Goal: Task Accomplishment & Management: Manage account settings

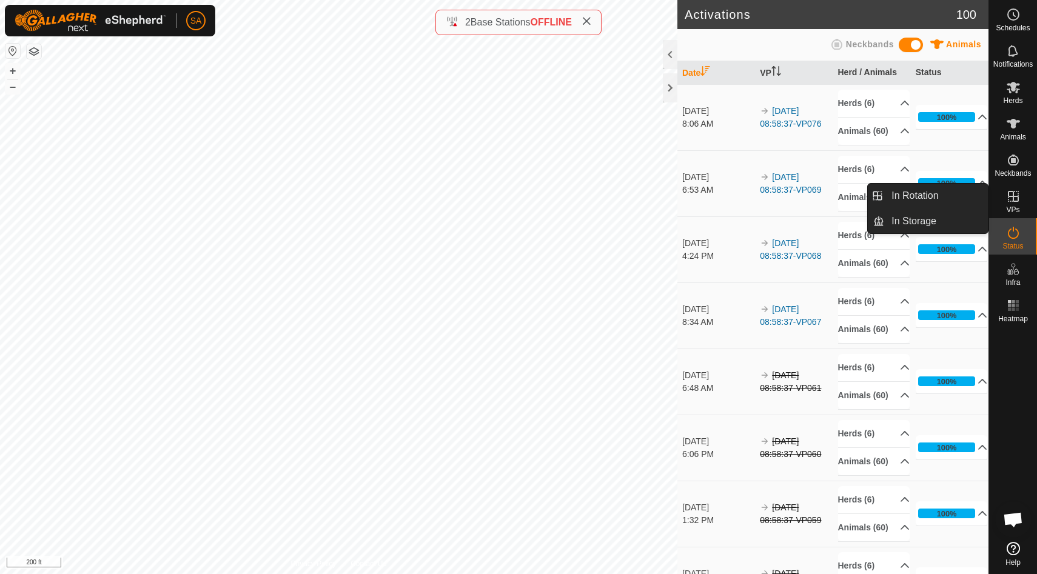
click at [1014, 200] on icon at bounding box center [1013, 196] width 15 height 15
click at [958, 193] on link "In Rotation" at bounding box center [936, 196] width 104 height 24
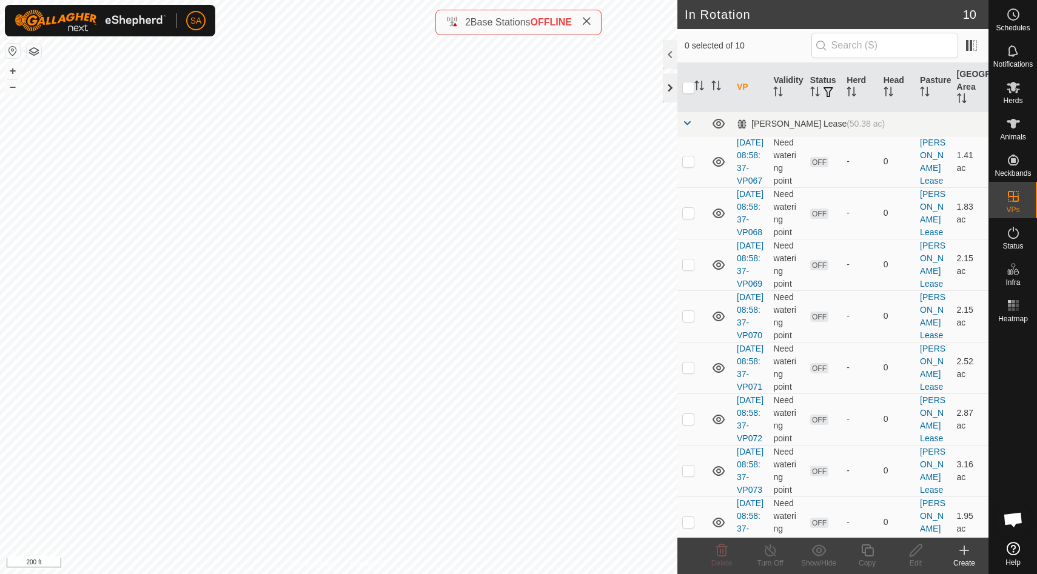
click at [664, 87] on div at bounding box center [670, 87] width 15 height 29
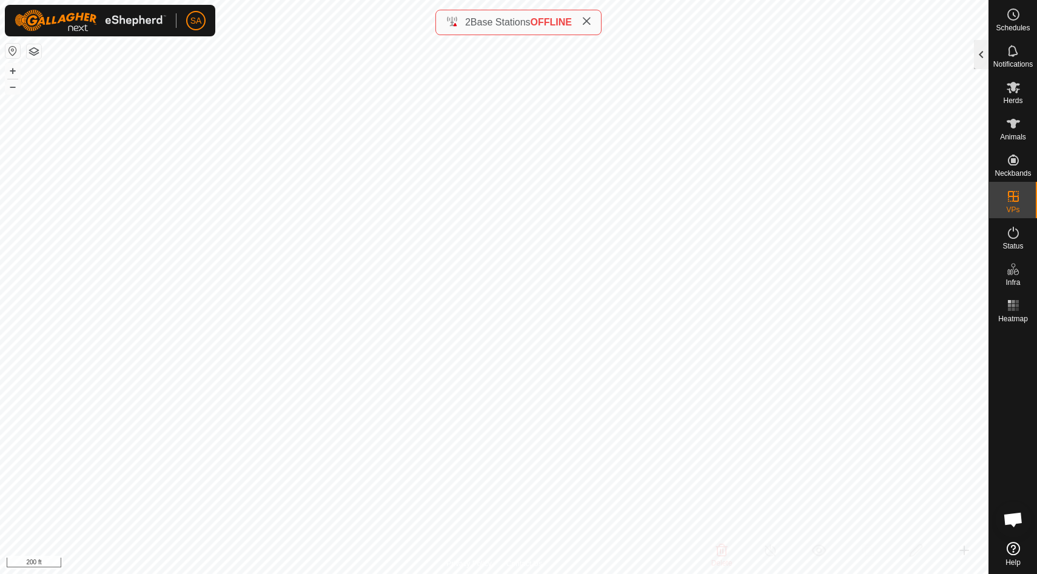
click at [981, 51] on div at bounding box center [981, 54] width 15 height 29
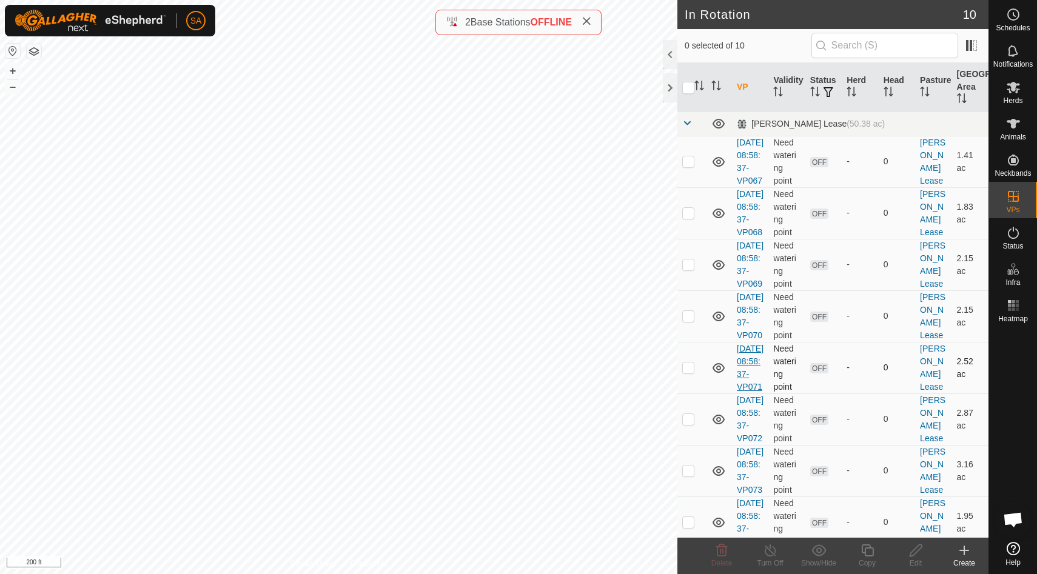
scroll to position [241, 0]
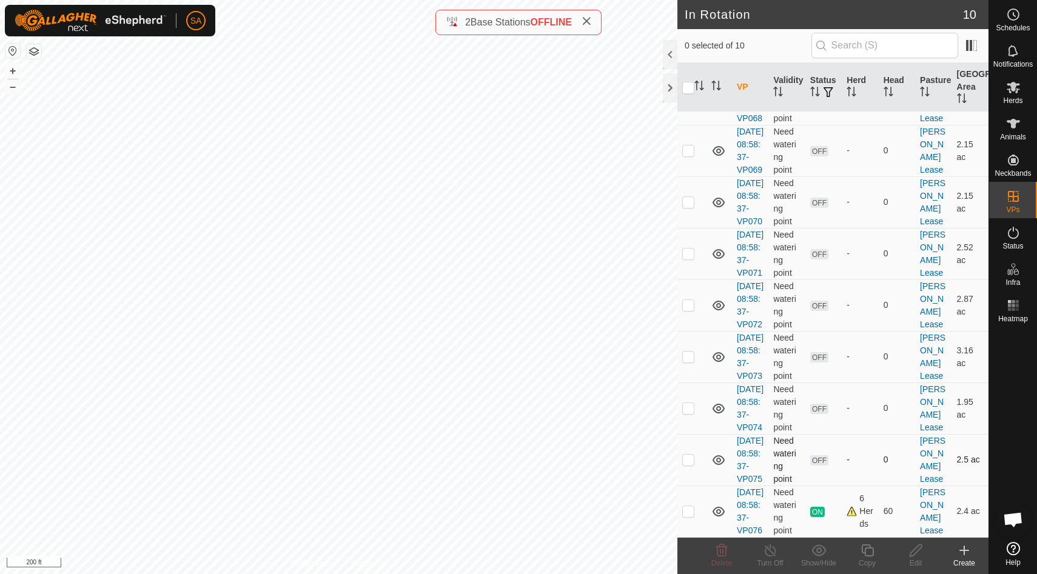
click at [688, 455] on p-checkbox at bounding box center [688, 460] width 12 height 10
checkbox input "false"
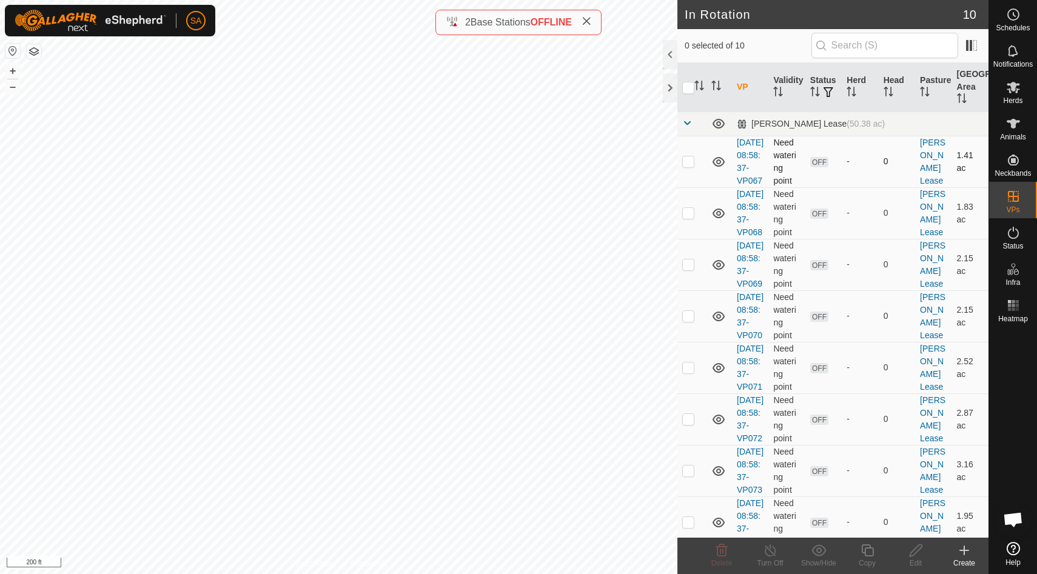
click at [687, 166] on p-checkbox at bounding box center [688, 161] width 12 height 10
click at [723, 550] on icon at bounding box center [722, 550] width 12 height 12
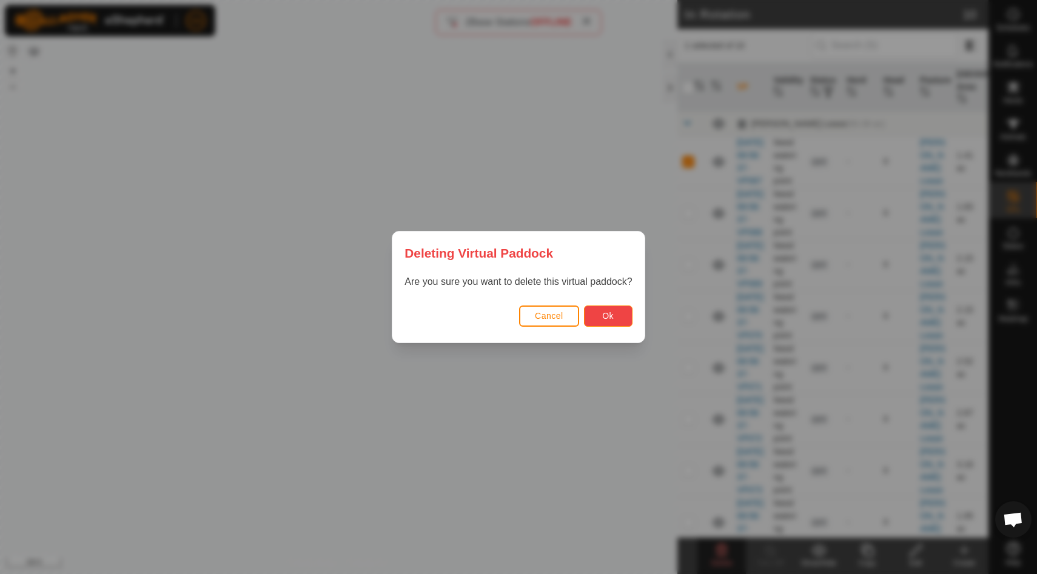
click at [614, 313] on button "Ok" at bounding box center [608, 316] width 48 height 21
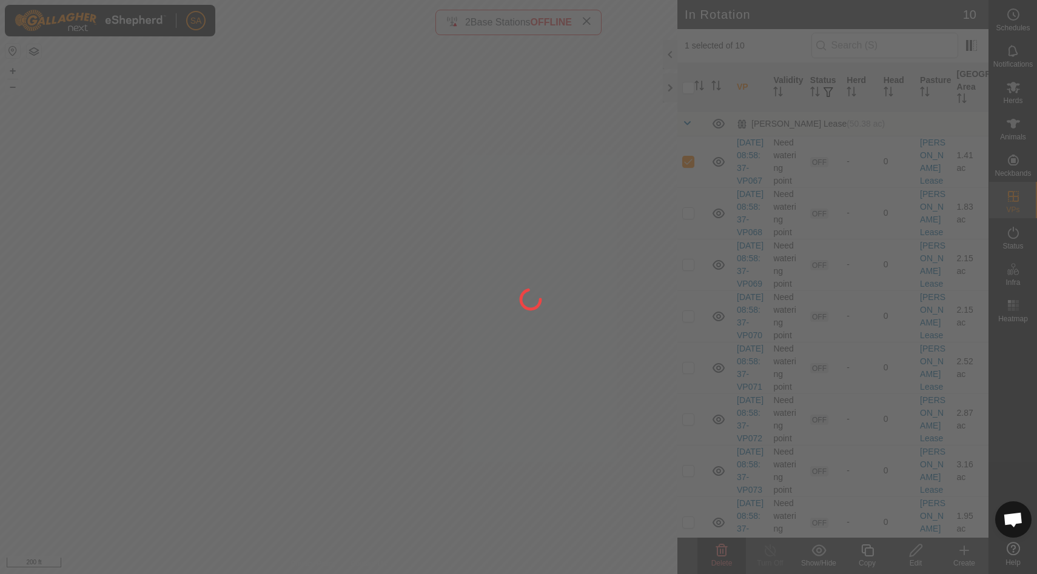
checkbox input "false"
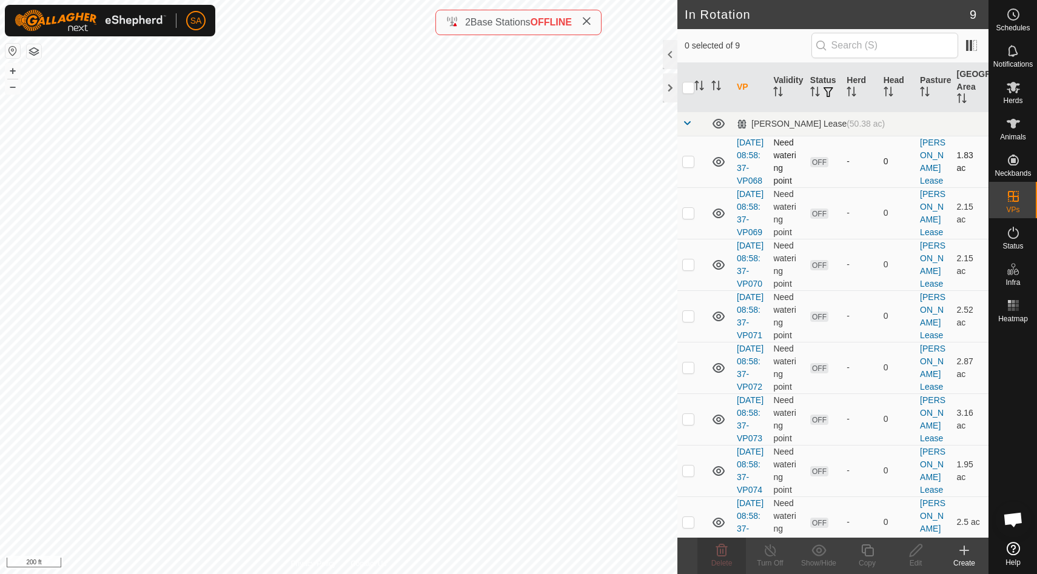
click at [690, 164] on p-checkbox at bounding box center [688, 161] width 12 height 10
click at [723, 555] on icon at bounding box center [722, 550] width 12 height 12
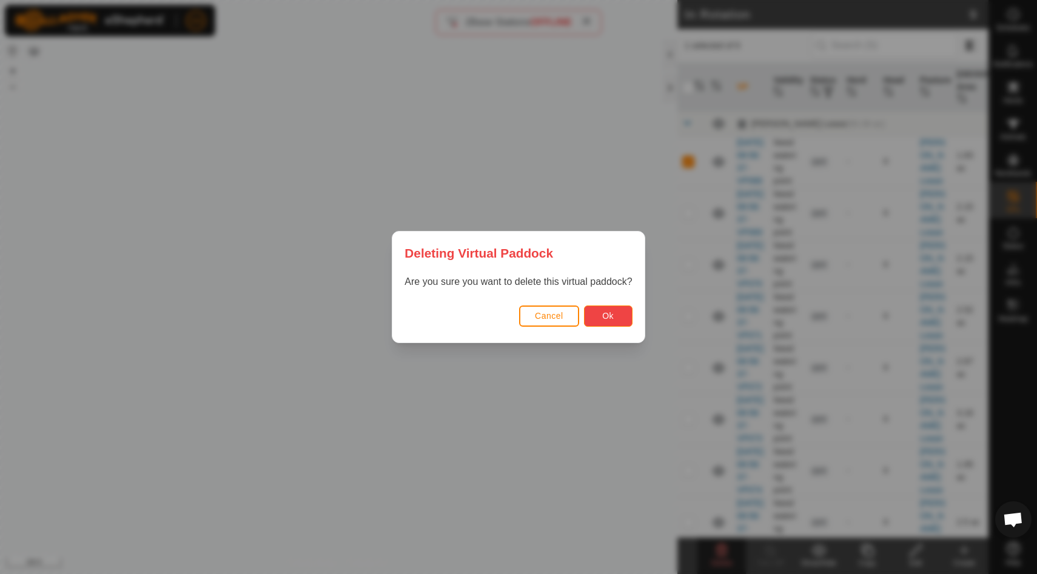
click at [615, 309] on button "Ok" at bounding box center [608, 316] width 48 height 21
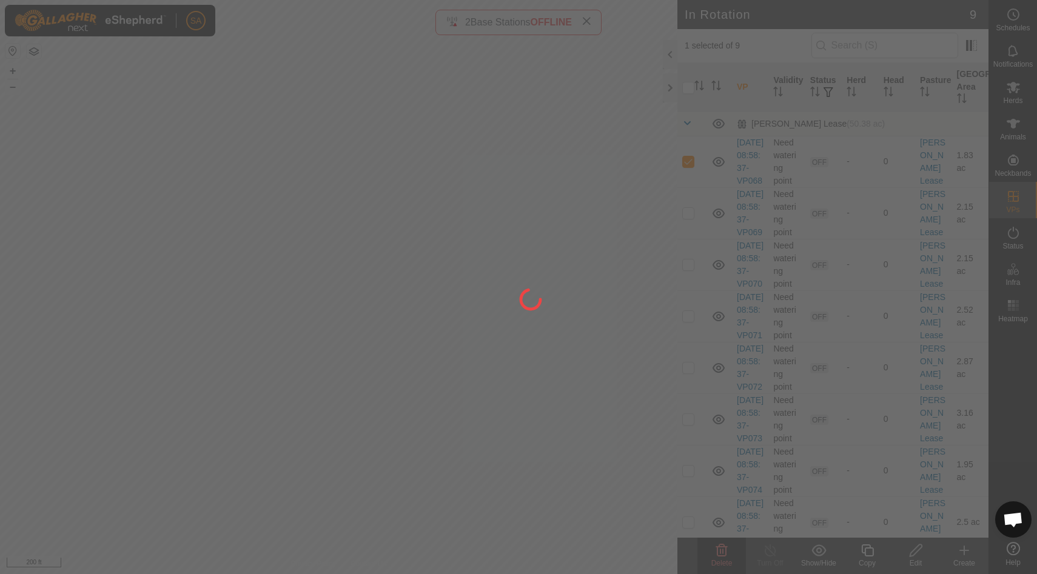
checkbox input "false"
click at [687, 169] on div at bounding box center [518, 287] width 1037 height 574
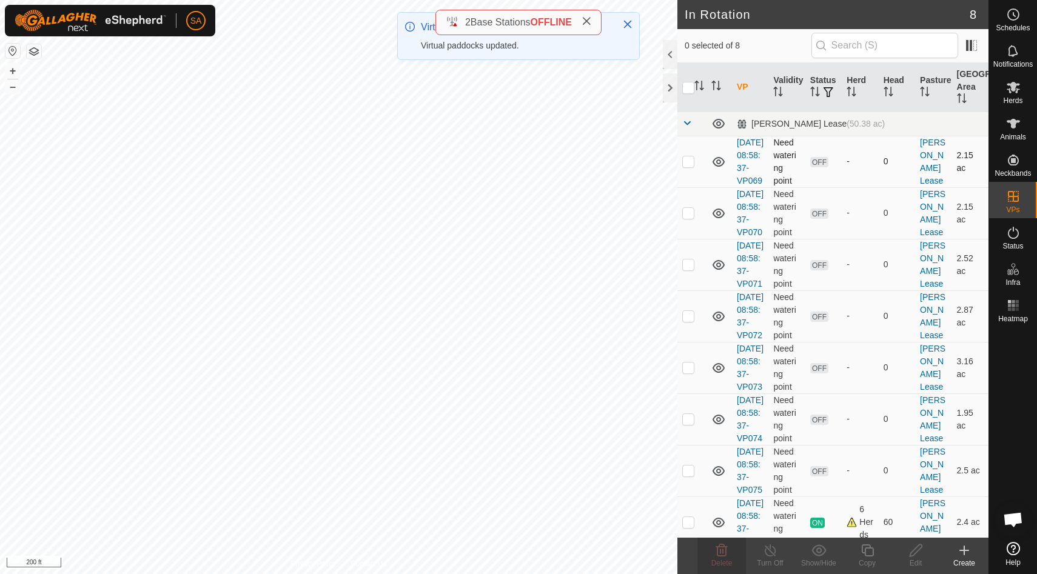
click at [688, 166] on p-checkbox at bounding box center [688, 161] width 12 height 10
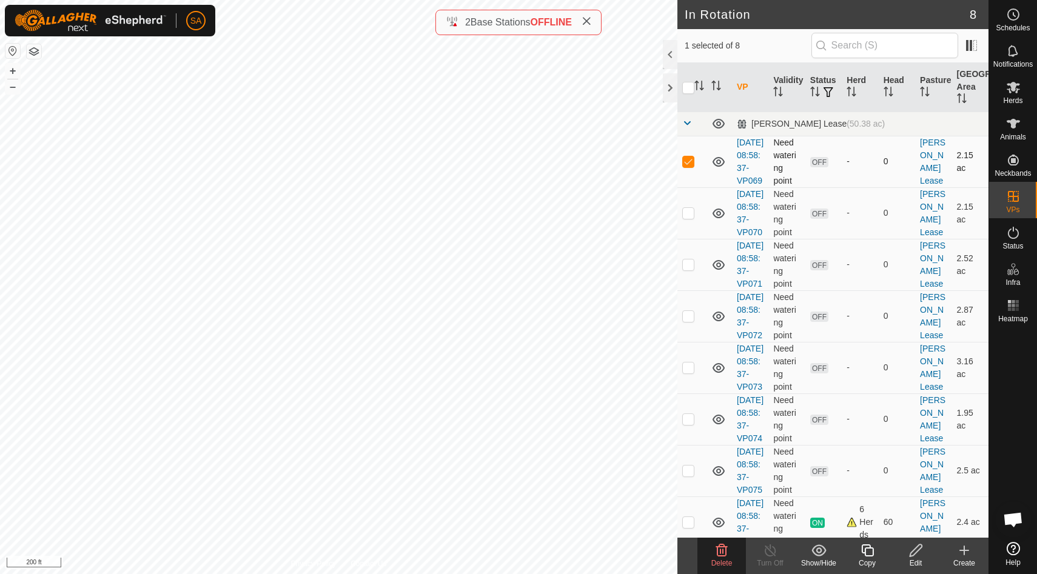
click at [686, 166] on p-checkbox at bounding box center [688, 161] width 12 height 10
checkbox input "false"
click at [692, 269] on p-checkbox at bounding box center [688, 264] width 12 height 10
checkbox input "true"
click at [915, 552] on icon at bounding box center [915, 550] width 12 height 12
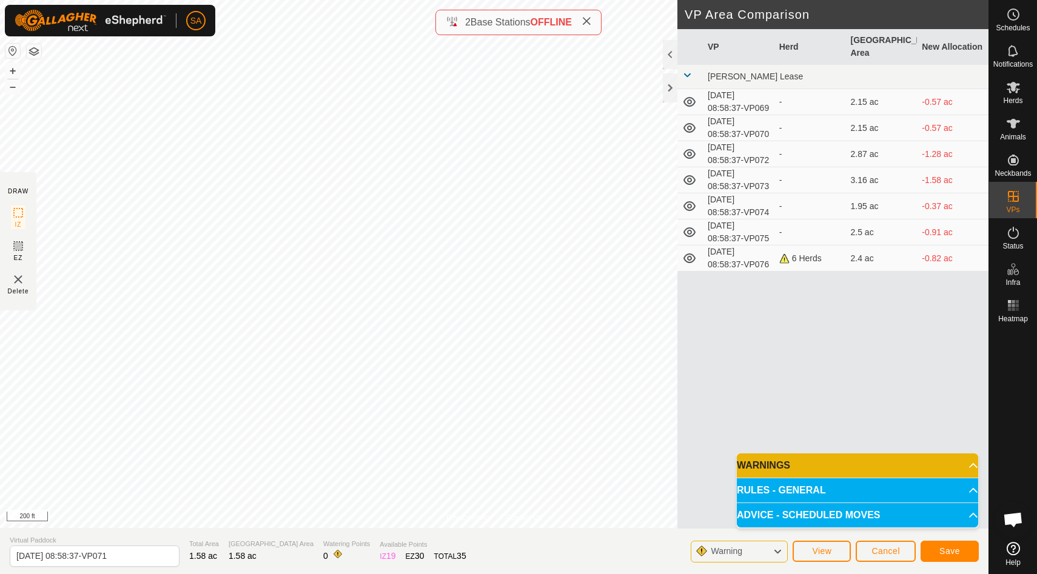
click at [760, 421] on div "Privacy Policy Contact Us Status: OFF Type: Inclusion Zone + – ⇧ i 200 ft DRAW …" at bounding box center [494, 287] width 988 height 574
click at [959, 549] on span "Save" at bounding box center [949, 551] width 21 height 10
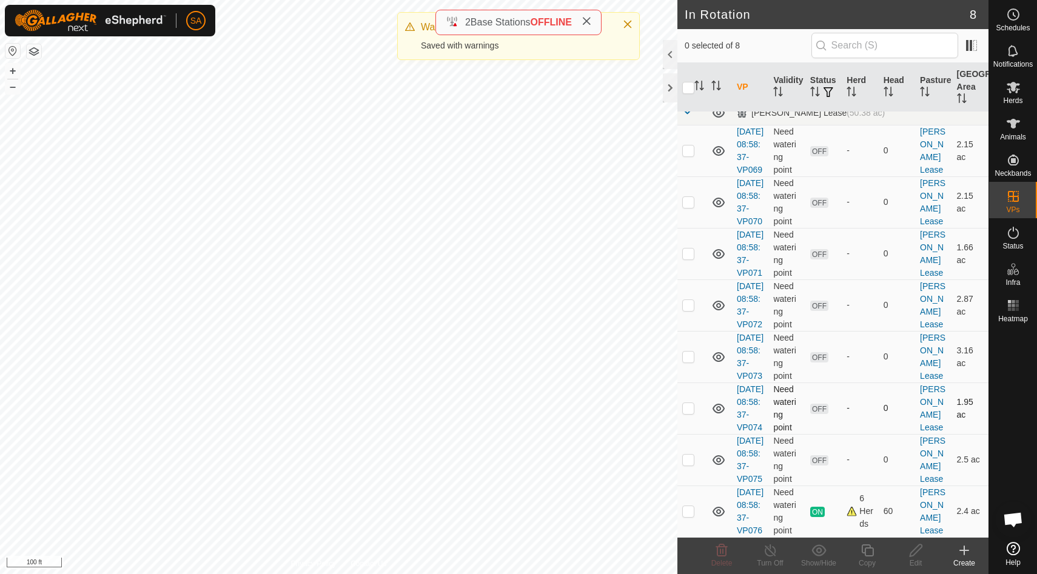
scroll to position [112, 0]
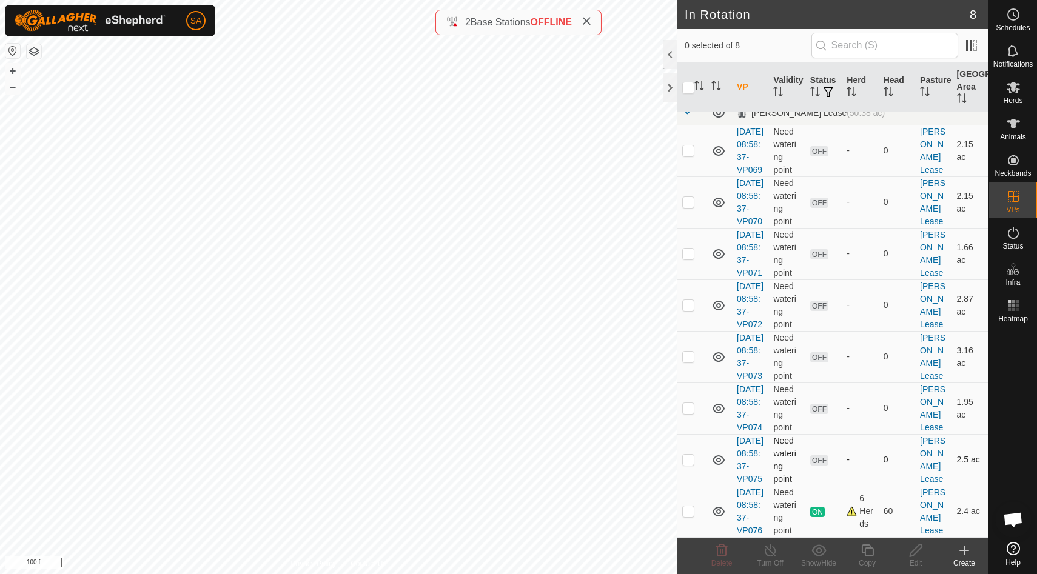
click at [689, 455] on p-checkbox at bounding box center [688, 460] width 12 height 10
checkbox input "false"
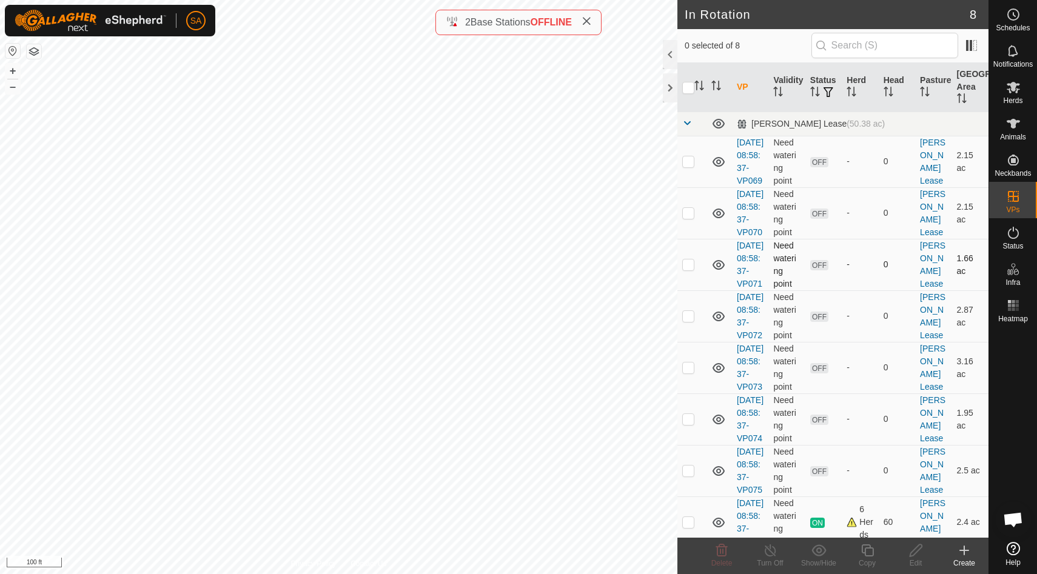
click at [690, 269] on p-checkbox at bounding box center [688, 264] width 12 height 10
checkbox input "true"
click at [1014, 100] on span "Herds" at bounding box center [1012, 100] width 19 height 7
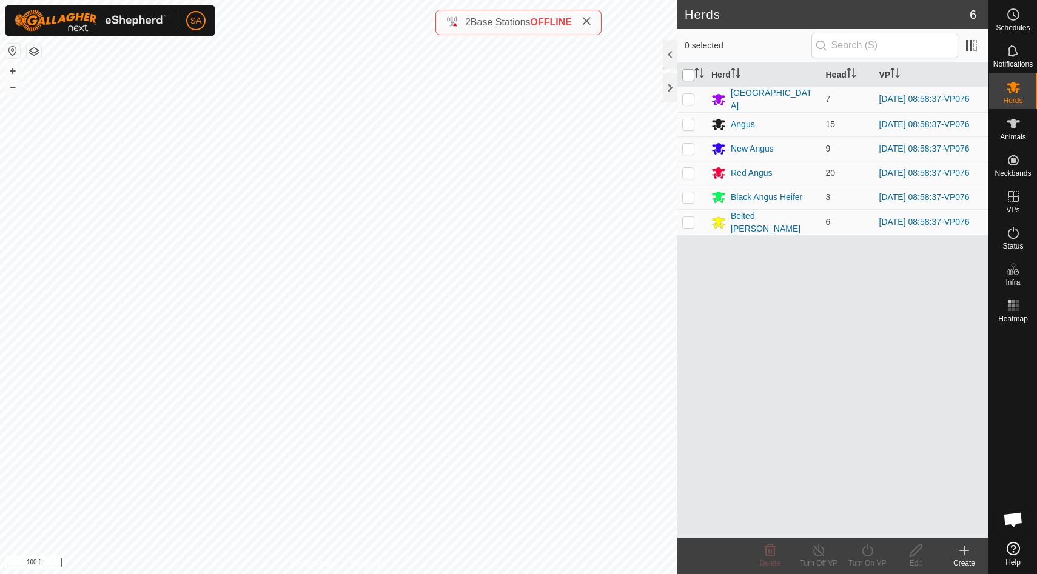
click at [690, 76] on input "checkbox" at bounding box center [688, 75] width 12 height 12
checkbox input "true"
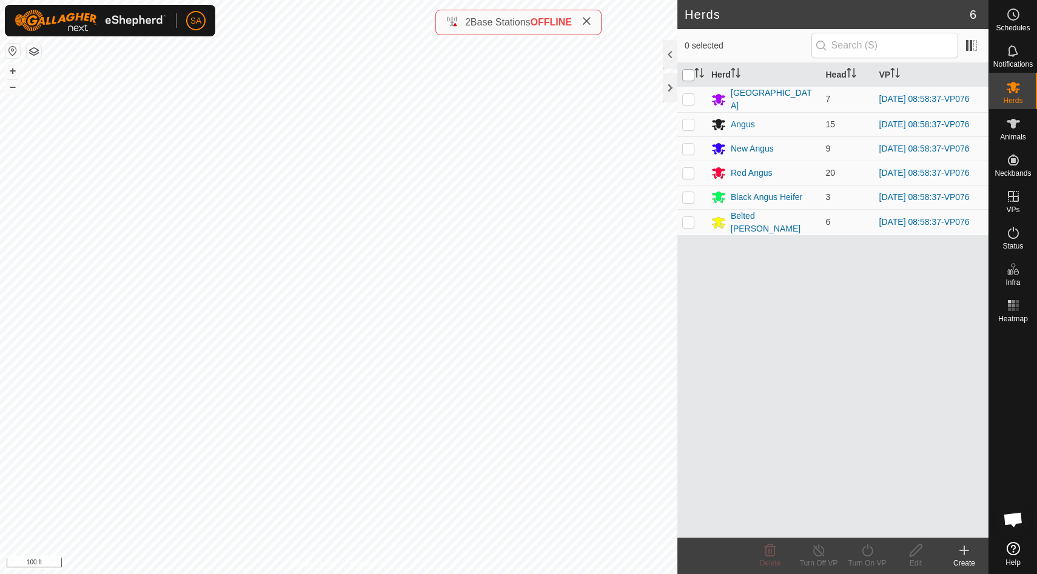
checkbox input "true"
click at [866, 549] on icon at bounding box center [866, 550] width 11 height 12
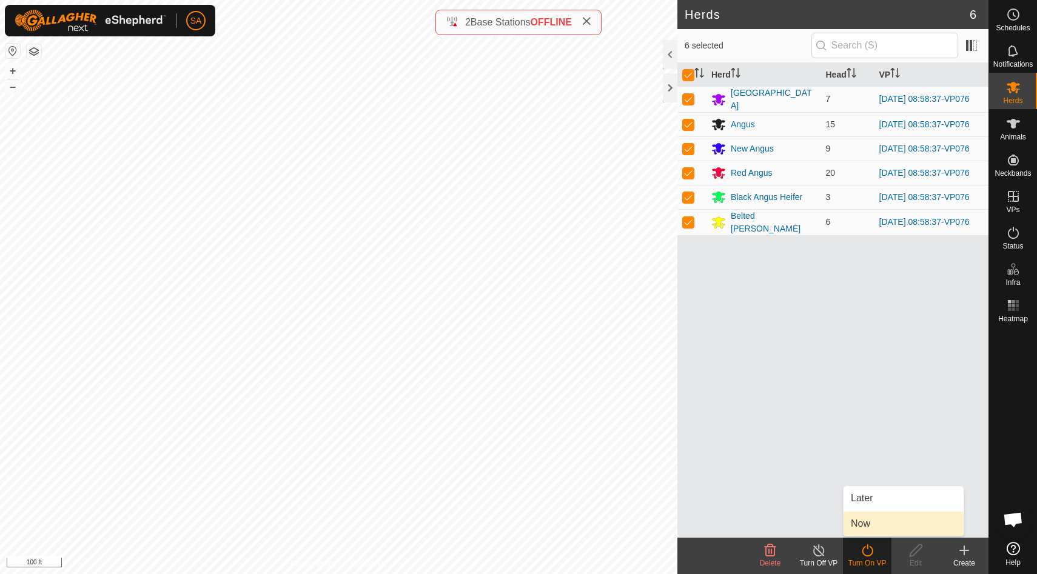
click at [868, 527] on link "Now" at bounding box center [903, 524] width 120 height 24
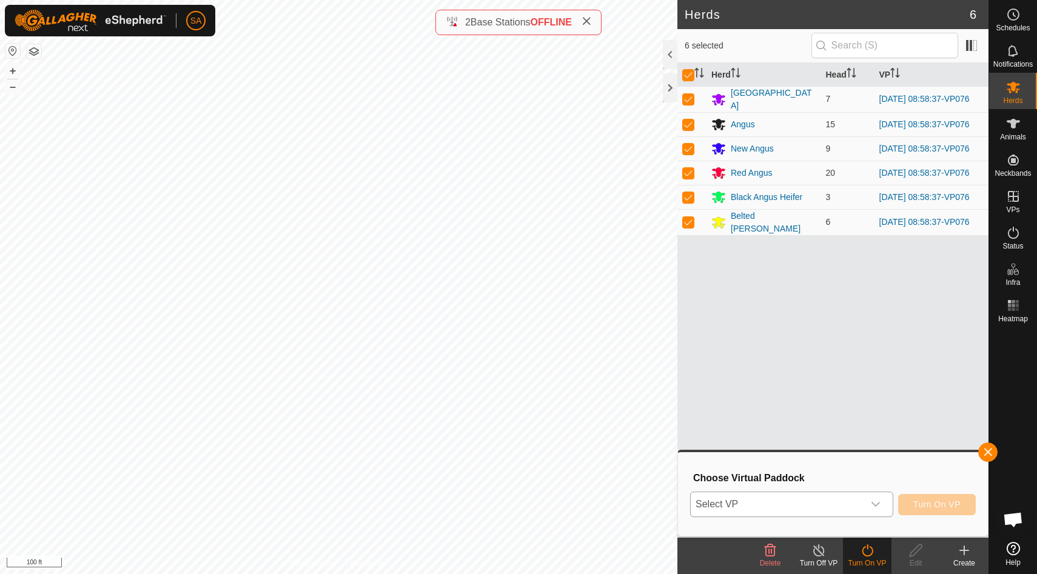
click at [878, 502] on icon "dropdown trigger" at bounding box center [876, 505] width 10 height 10
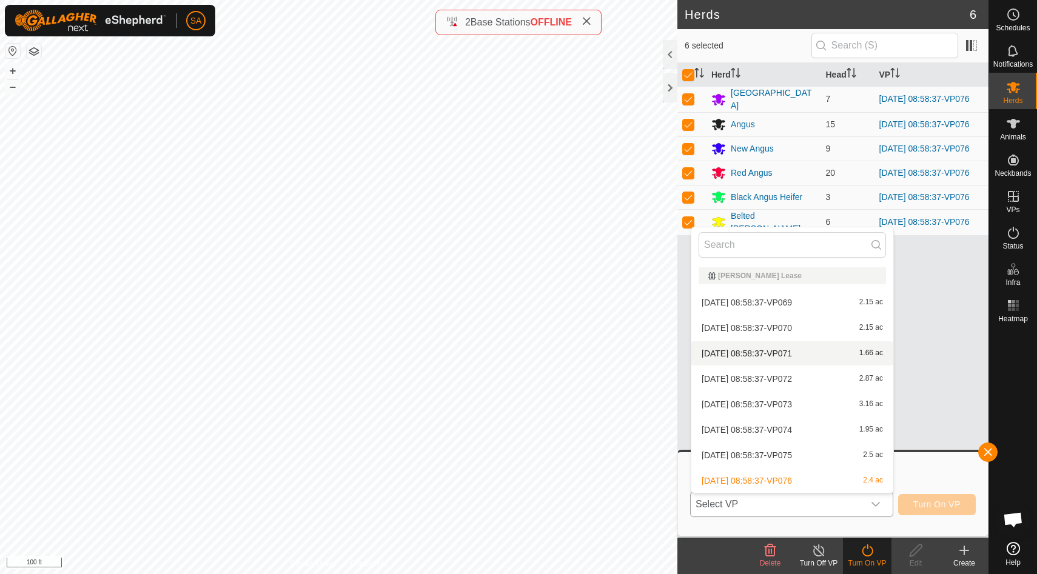
click at [879, 353] on li "2025-09-26 08:58:37-VP071 1.66 ac" at bounding box center [792, 353] width 202 height 24
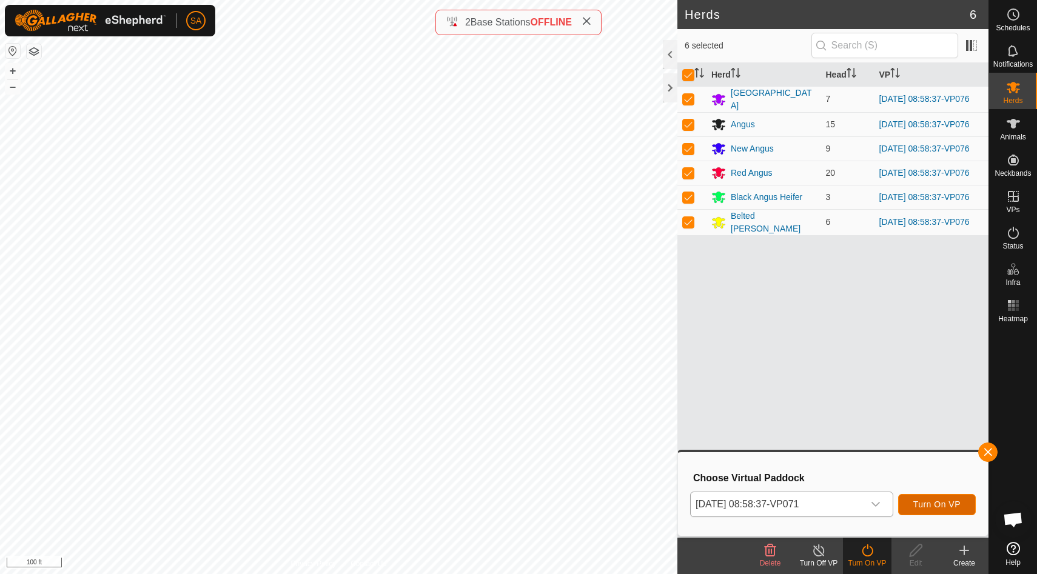
click at [954, 504] on span "Turn On VP" at bounding box center [936, 505] width 47 height 10
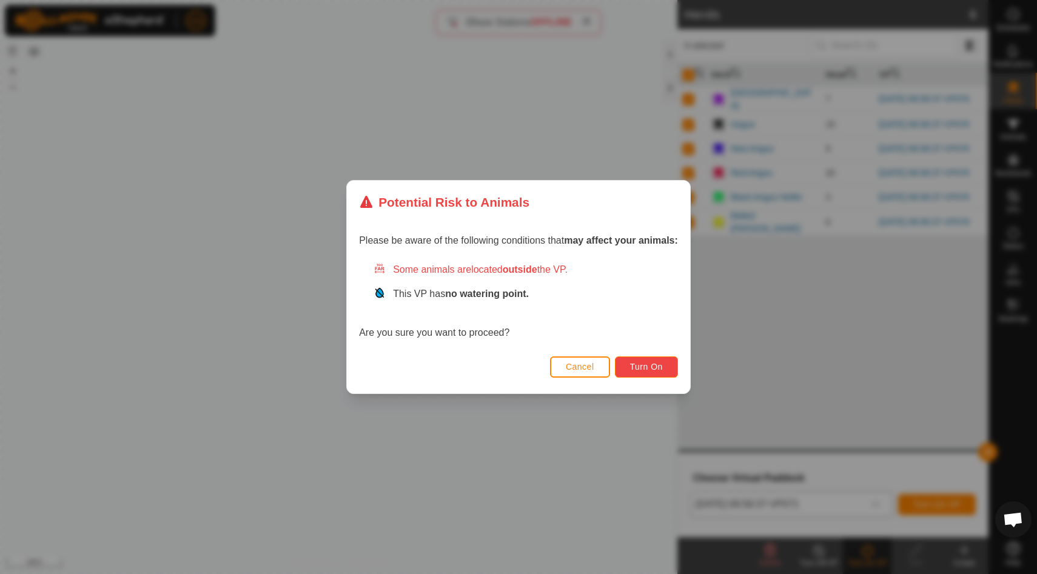
click at [643, 366] on span "Turn On" at bounding box center [646, 367] width 33 height 10
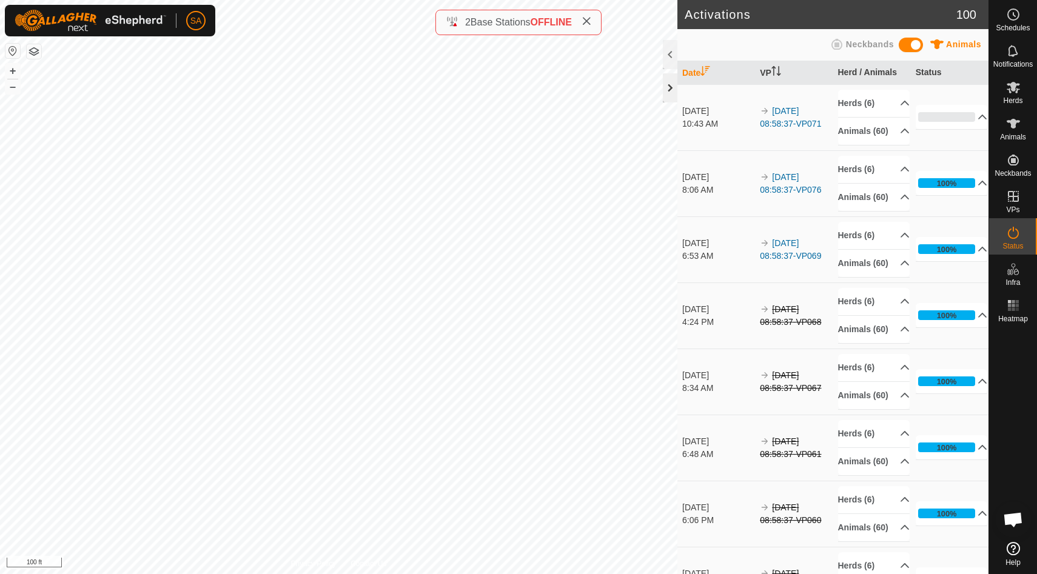
click at [670, 85] on div at bounding box center [670, 87] width 15 height 29
